Goal: Transaction & Acquisition: Purchase product/service

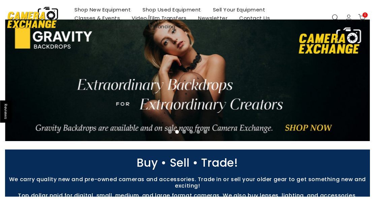
scroll to position [235, 0]
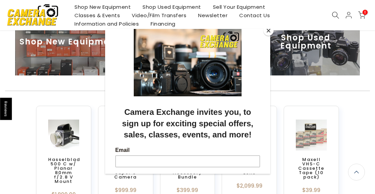
click at [267, 31] on button "Close" at bounding box center [268, 31] width 10 height 10
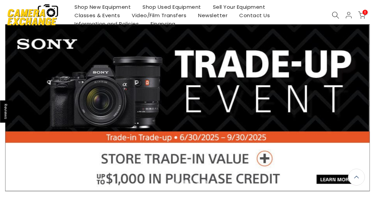
scroll to position [0, 0]
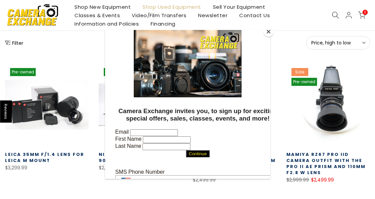
scroll to position [202, 0]
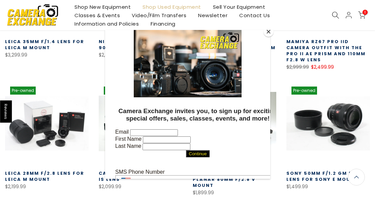
click at [268, 30] on button "Close" at bounding box center [268, 32] width 10 height 10
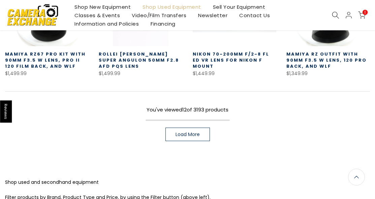
scroll to position [504, 0]
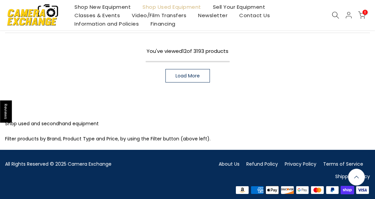
click at [192, 73] on span "Load More" at bounding box center [187, 75] width 24 height 5
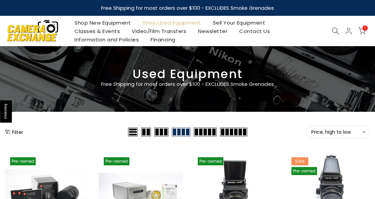
click at [346, 131] on span "Price, high to low" at bounding box center [337, 132] width 53 height 6
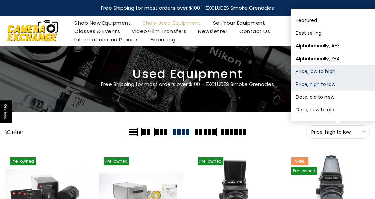
click at [329, 72] on button "Price, low to high" at bounding box center [333, 71] width 84 height 13
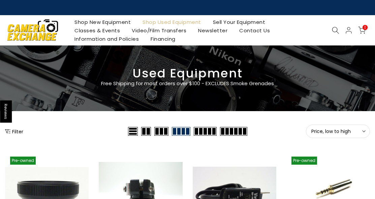
click at [322, 132] on span "Price, low to high" at bounding box center [337, 131] width 53 height 6
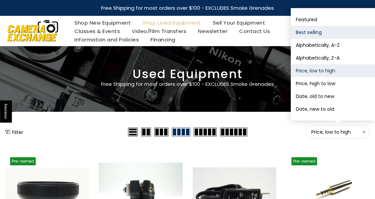
click at [311, 35] on button "Best selling" at bounding box center [333, 32] width 84 height 13
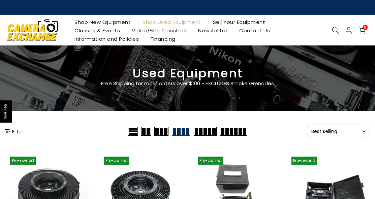
click at [333, 130] on span "Best selling" at bounding box center [337, 131] width 53 height 6
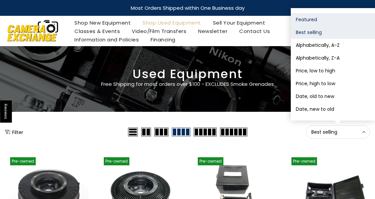
click at [309, 15] on button "Featured" at bounding box center [333, 19] width 84 height 13
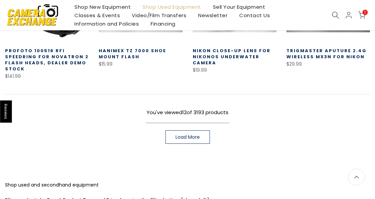
scroll to position [517, 0]
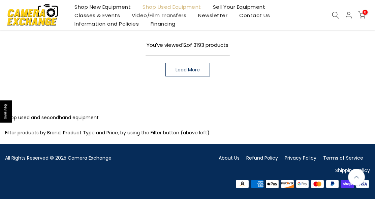
click at [192, 72] on span "Load More" at bounding box center [187, 69] width 24 height 5
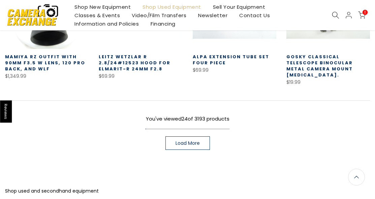
scroll to position [820, 0]
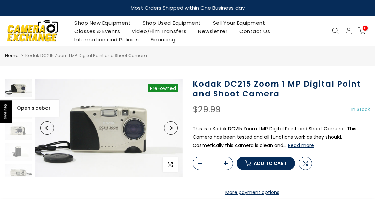
click at [20, 102] on button "Open sidebar" at bounding box center [29, 108] width 59 height 17
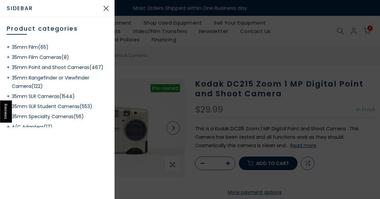
click at [116, 8] on div at bounding box center [190, 99] width 380 height 199
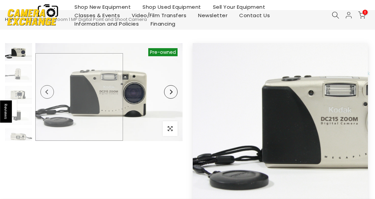
scroll to position [67, 0]
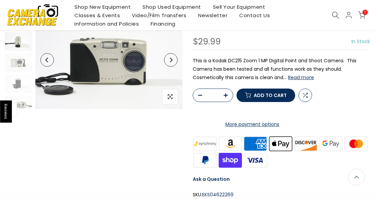
click at [17, 41] on img at bounding box center [18, 41] width 27 height 18
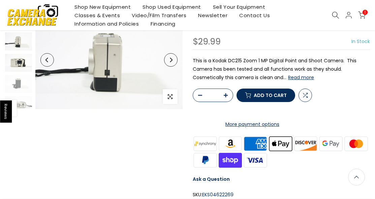
click at [18, 62] on img at bounding box center [18, 63] width 27 height 18
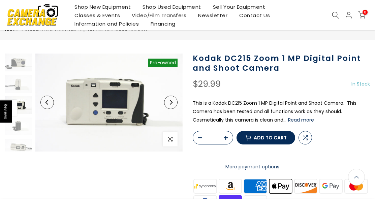
scroll to position [0, 0]
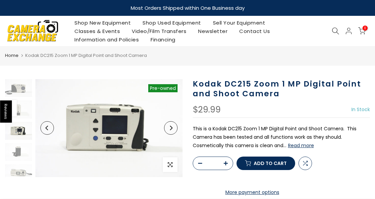
click at [301, 148] on button "Read more" at bounding box center [301, 145] width 26 height 6
